Goal: Check status: Check status

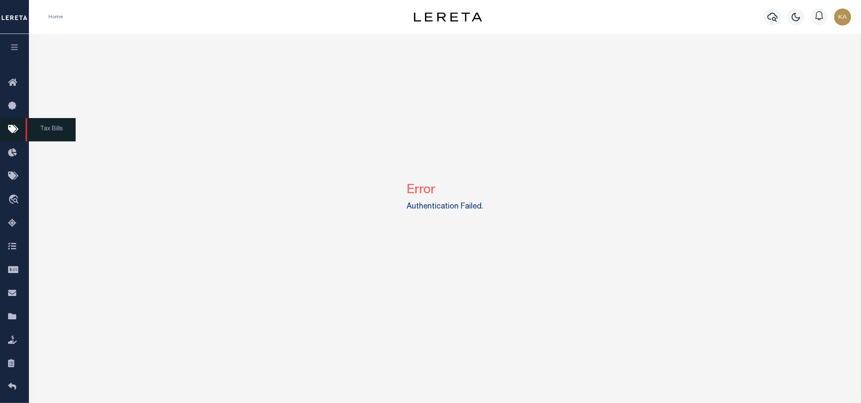
click at [16, 132] on icon at bounding box center [15, 130] width 14 height 11
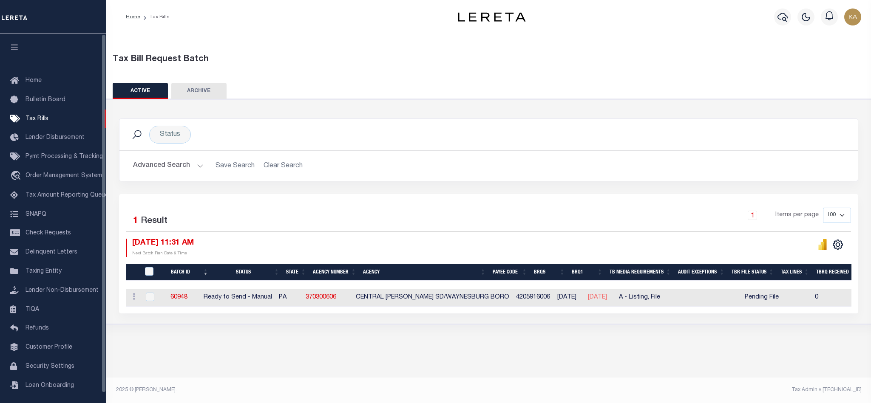
click at [163, 172] on button "Advanced Search" at bounding box center [168, 166] width 71 height 17
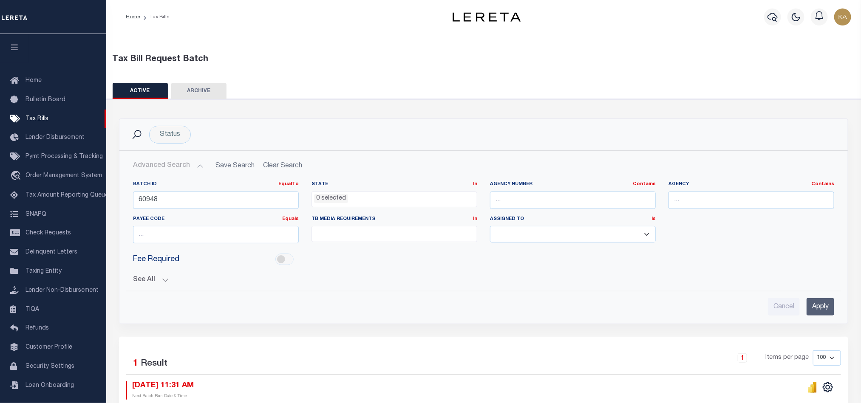
click at [162, 171] on button "Advanced Search" at bounding box center [168, 166] width 71 height 17
click at [186, 164] on button "Advanced Search" at bounding box center [168, 166] width 71 height 17
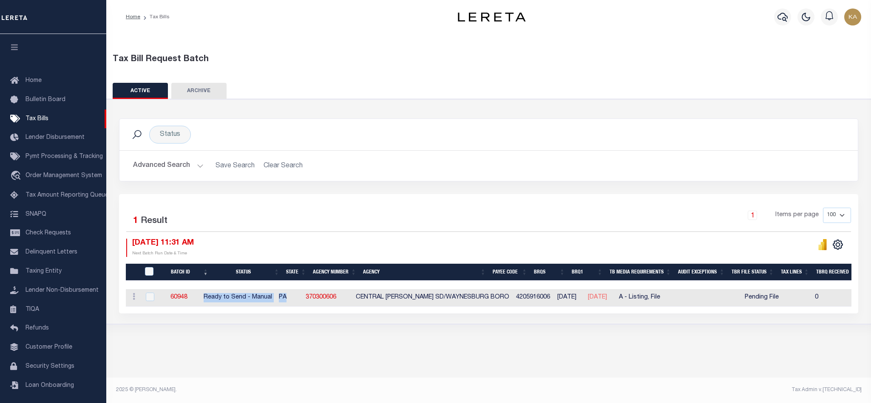
drag, startPoint x: 217, startPoint y: 298, endPoint x: 301, endPoint y: 296, distance: 84.2
click at [301, 296] on tr "ACTIONS Delete 60948 Ready to Send - Manual PA 370300606 CENTRAL GREENE SD/WAYN…" at bounding box center [798, 297] width 1344 height 17
click at [614, 351] on div "Tax Bill Request Batch ACTIVE ARCHIVE HISTORY Search" at bounding box center [488, 192] width 764 height 317
